Goal: Task Accomplishment & Management: Manage account settings

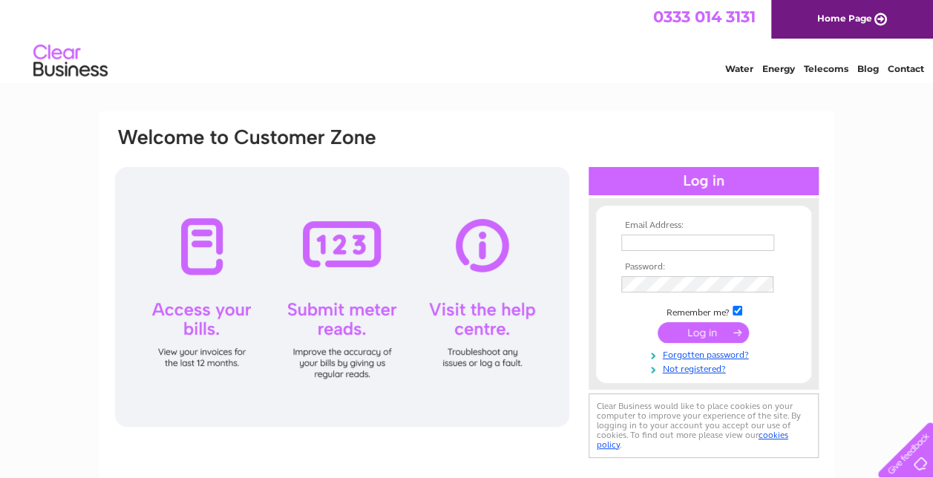
type input "[PERSON_NAME][EMAIL_ADDRESS][PERSON_NAME][DOMAIN_NAME]"
click at [714, 331] on input "submit" at bounding box center [702, 332] width 91 height 21
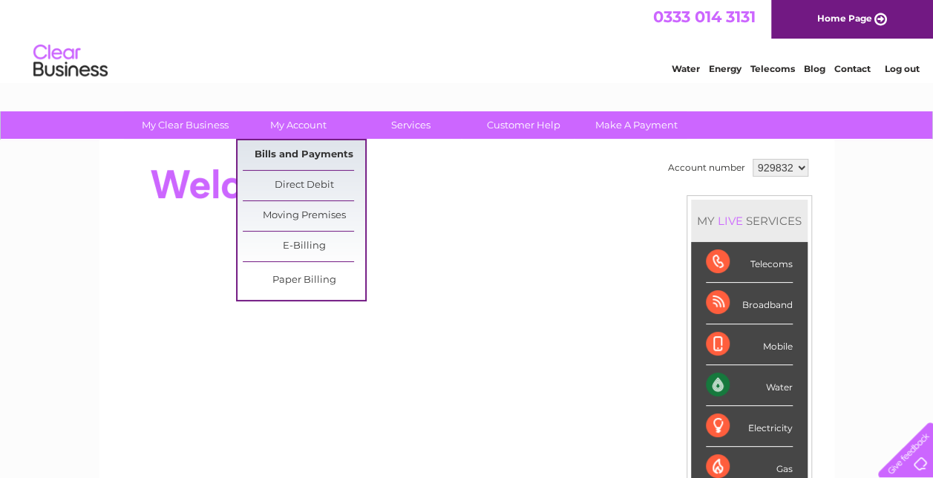
click at [298, 159] on link "Bills and Payments" at bounding box center [304, 155] width 122 height 30
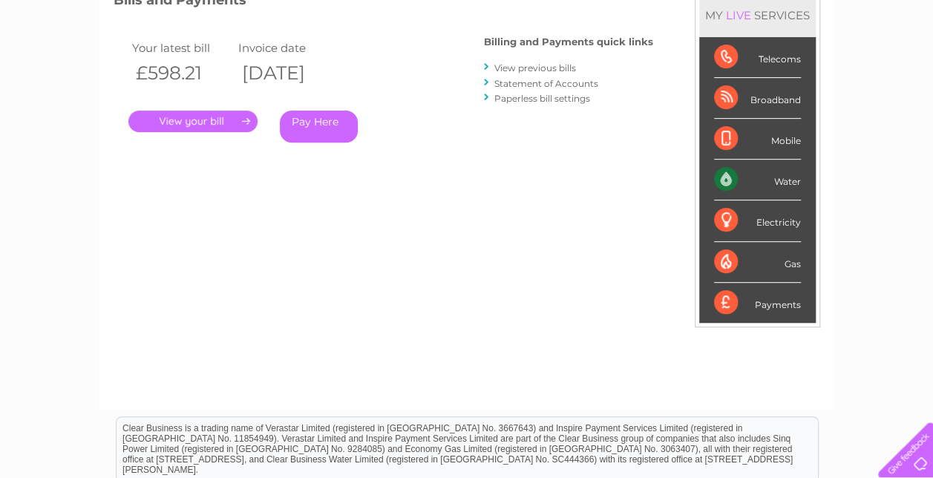
scroll to position [148, 0]
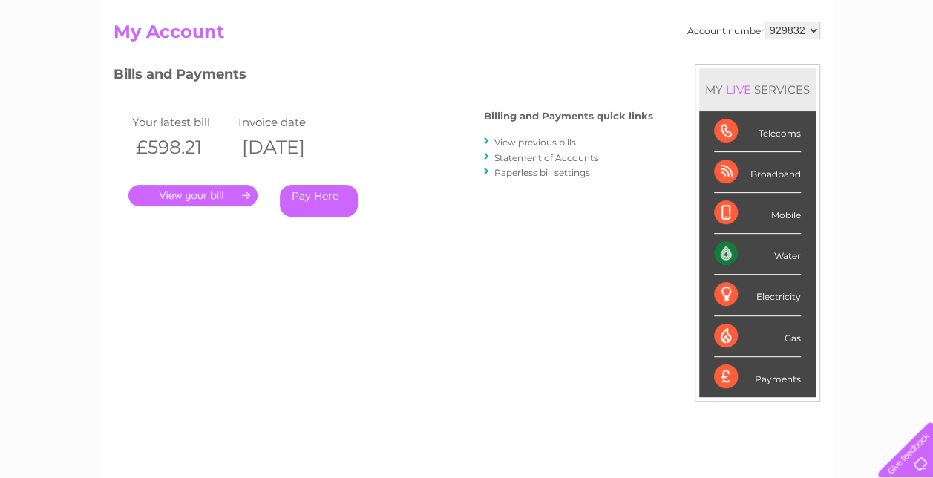
click at [208, 194] on link "." at bounding box center [192, 196] width 129 height 22
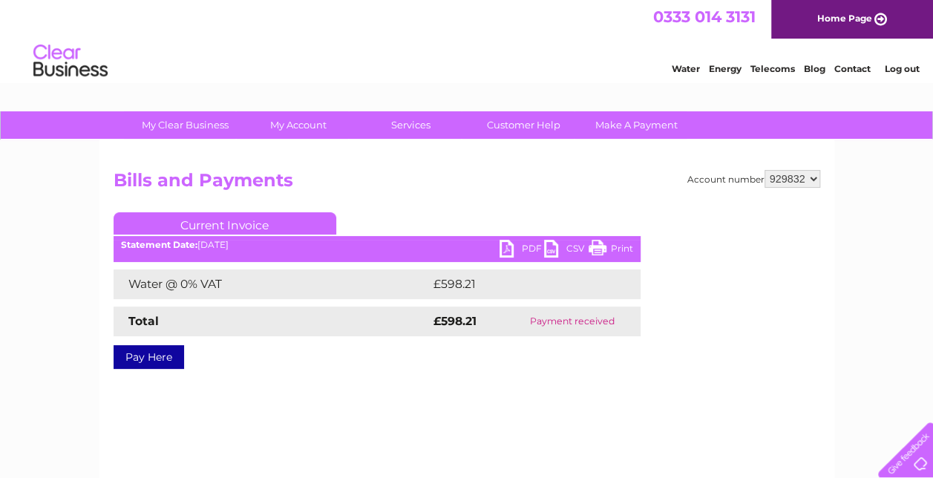
click at [527, 246] on link "PDF" at bounding box center [521, 251] width 45 height 22
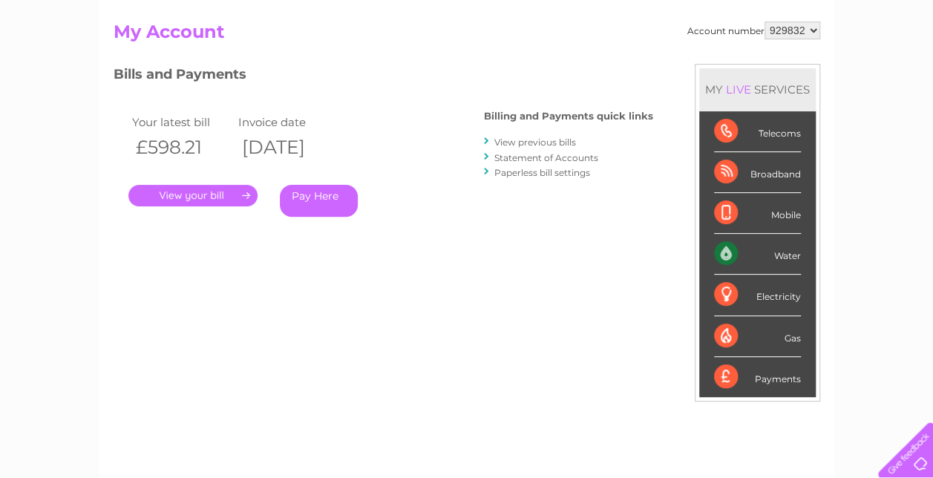
click at [533, 145] on link "View previous bills" at bounding box center [535, 142] width 82 height 11
